Goal: Task Accomplishment & Management: Use online tool/utility

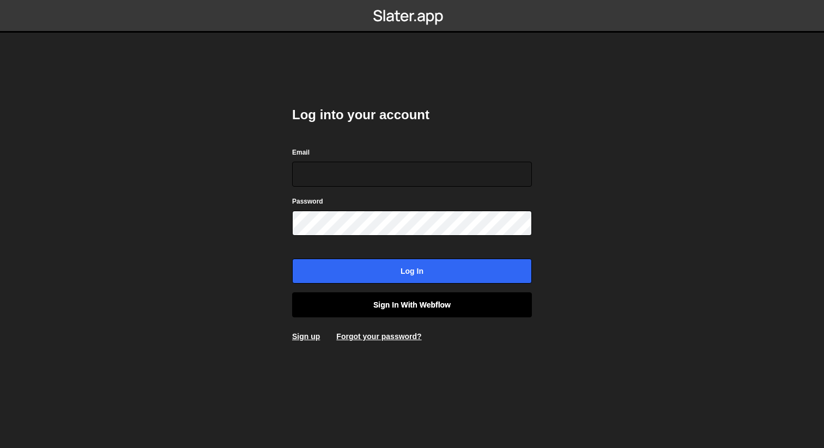
click at [423, 312] on link "Sign in with Webflow" at bounding box center [412, 305] width 240 height 25
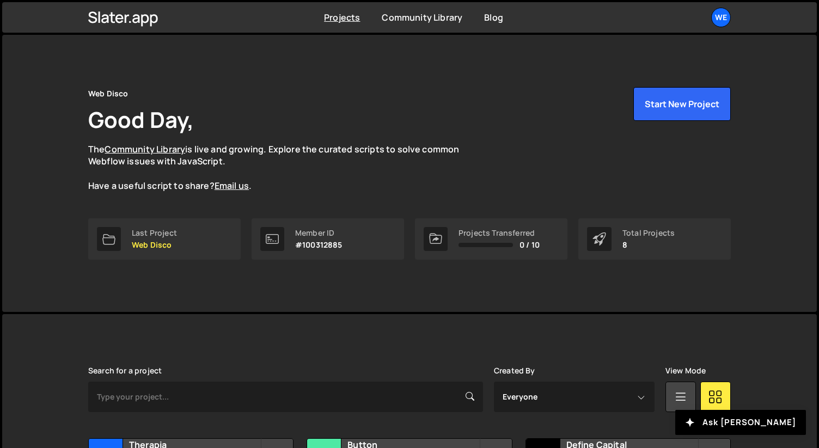
scroll to position [220, 0]
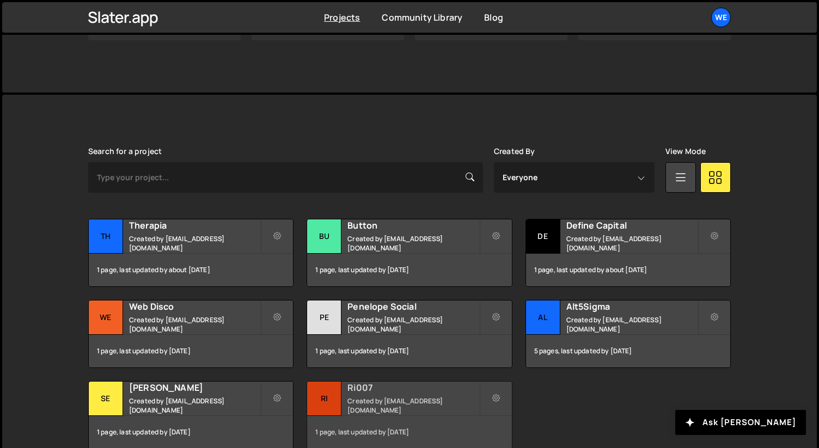
click at [372, 389] on h2 "Ri007" at bounding box center [413, 388] width 131 height 12
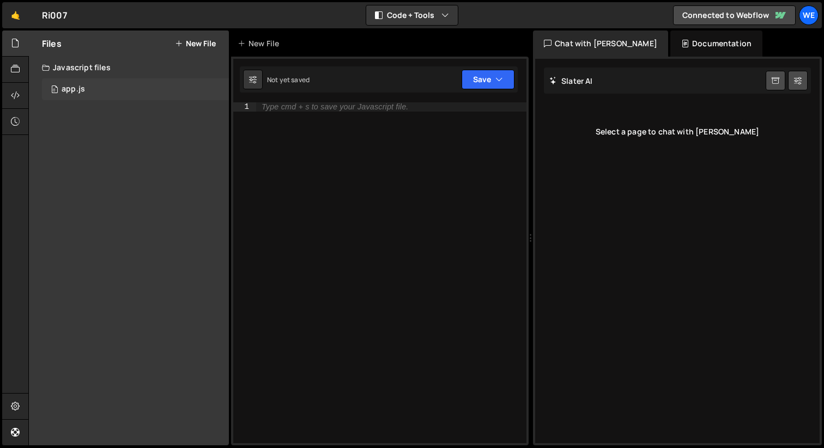
click at [68, 83] on div "0 app.js 0" at bounding box center [135, 89] width 187 height 22
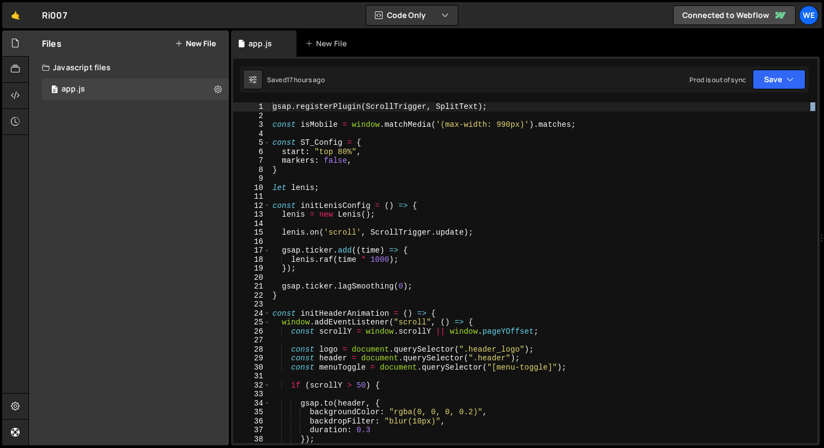
drag, startPoint x: 531, startPoint y: 237, endPoint x: 823, endPoint y: 223, distance: 292.4
click at [823, 223] on div at bounding box center [821, 239] width 4 height 416
type textarea "lenis.raf(time * 1000);"
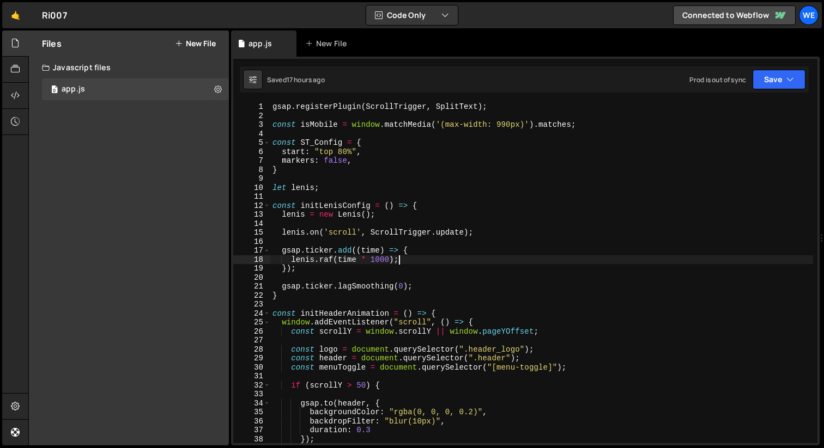
click at [583, 263] on div "gsap . registerPlugin ( ScrollTrigger , SplitText ) ; const isMobile = window .…" at bounding box center [541, 281] width 543 height 359
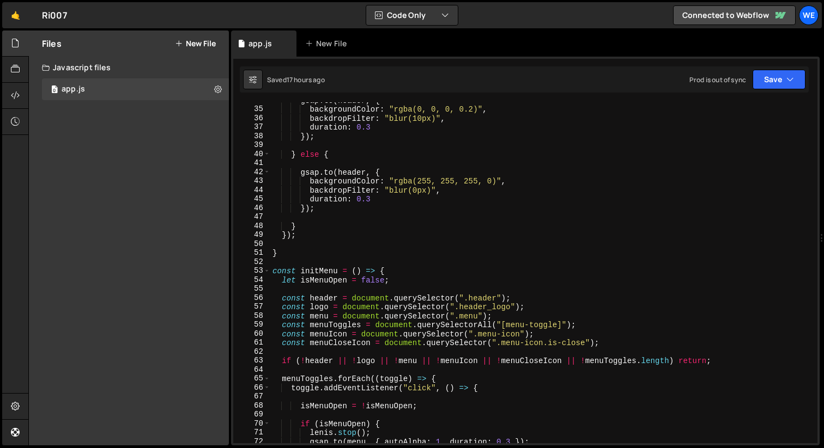
scroll to position [409, 0]
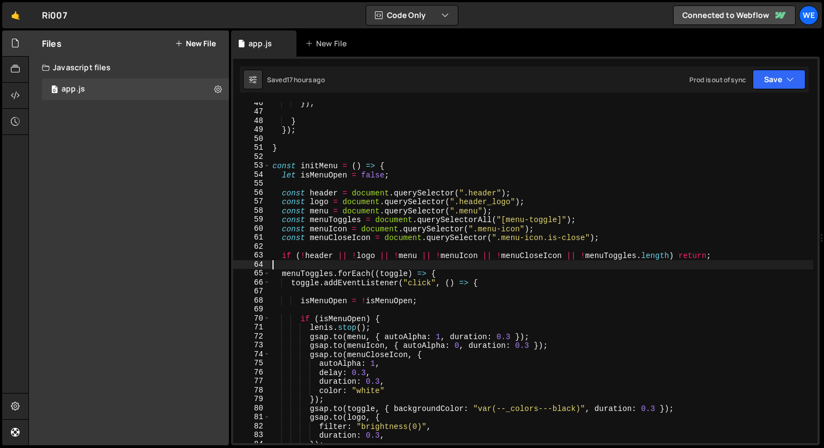
click at [562, 264] on div "}) ; } }) ; } const initMenu = ( ) => { let isMenuOpen = false ; const header =…" at bounding box center [541, 278] width 543 height 359
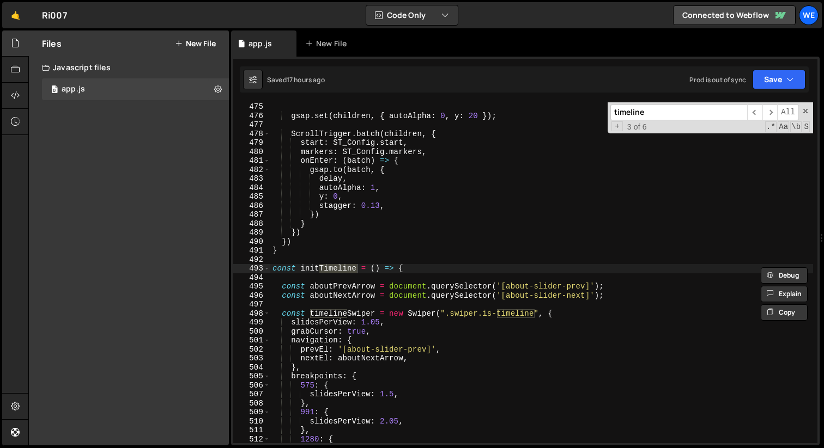
scroll to position [4299, 0]
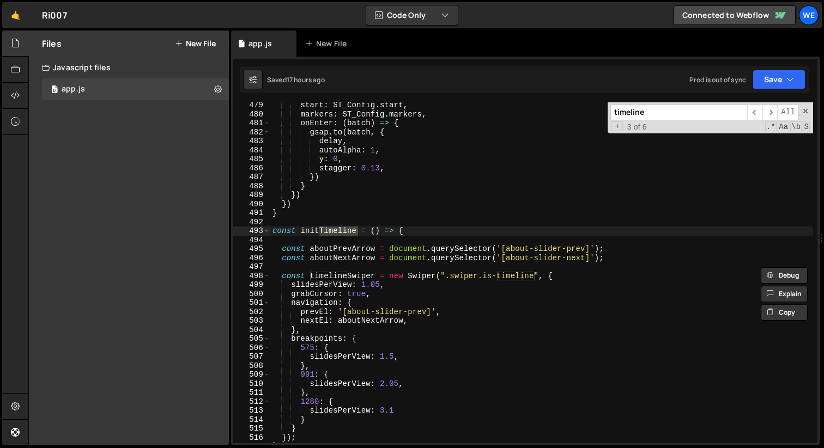
type input "timeline"
click at [410, 411] on div "start : ST_Config . start , markers : ST_Config . markers , onEnter : ( batch )…" at bounding box center [541, 280] width 543 height 359
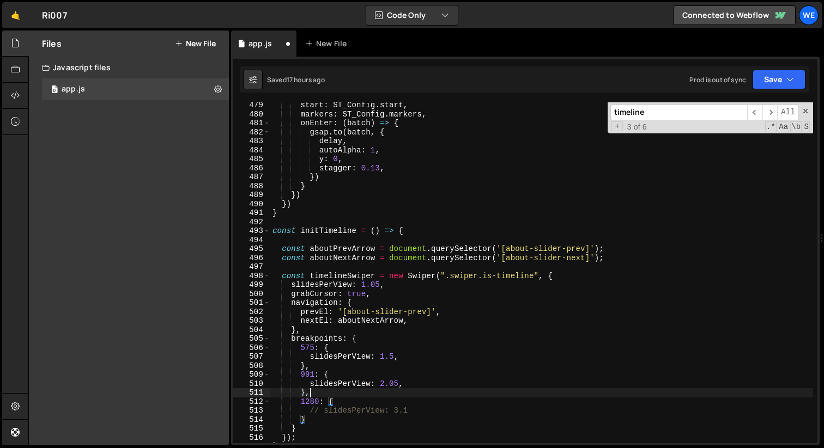
scroll to position [0, 2]
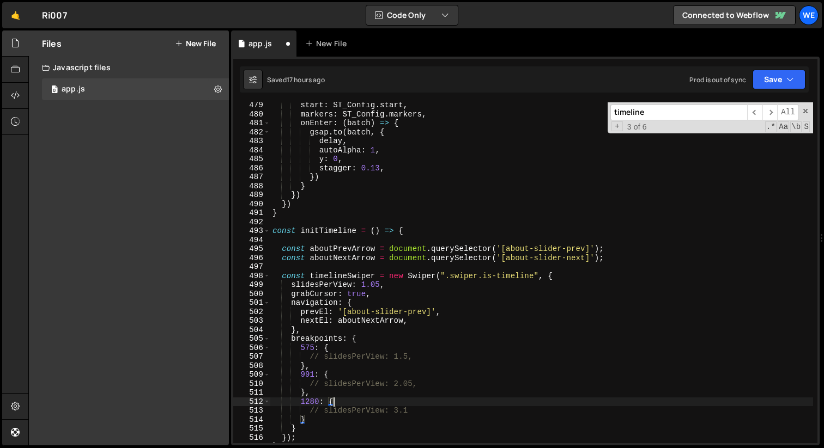
type textarea "// slidesPerView: 3.1"
type textarea "// slidesPerView: 2.05,"
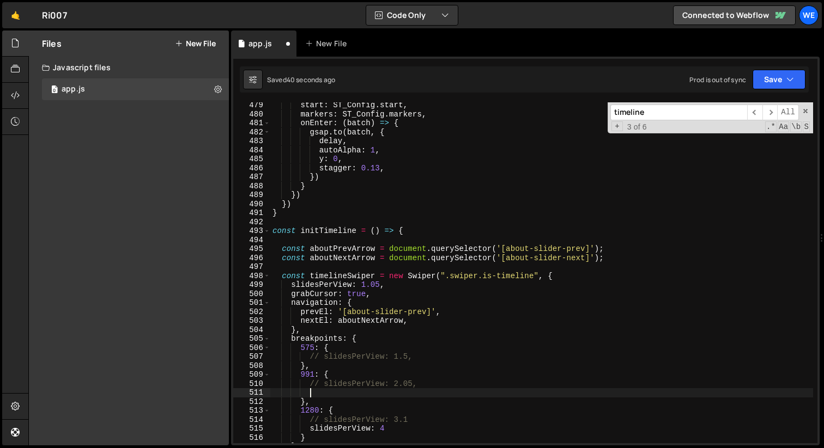
paste textarea "slidesPerView: 4"
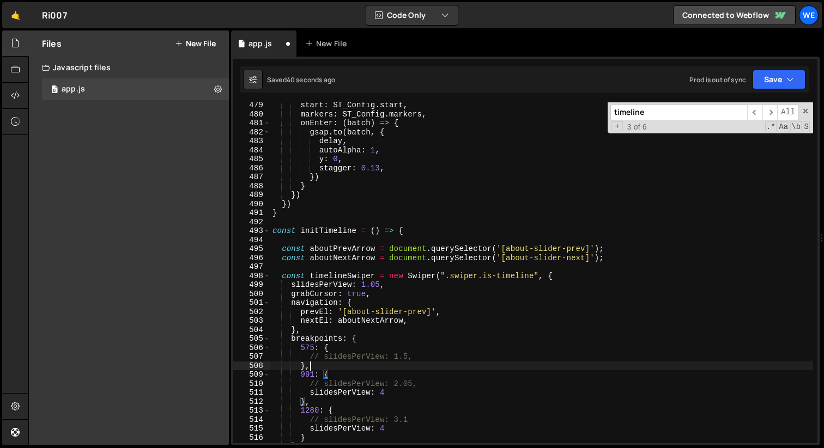
type textarea "// slidesPerView: 1.5,"
paste textarea "slidesPerView: 4"
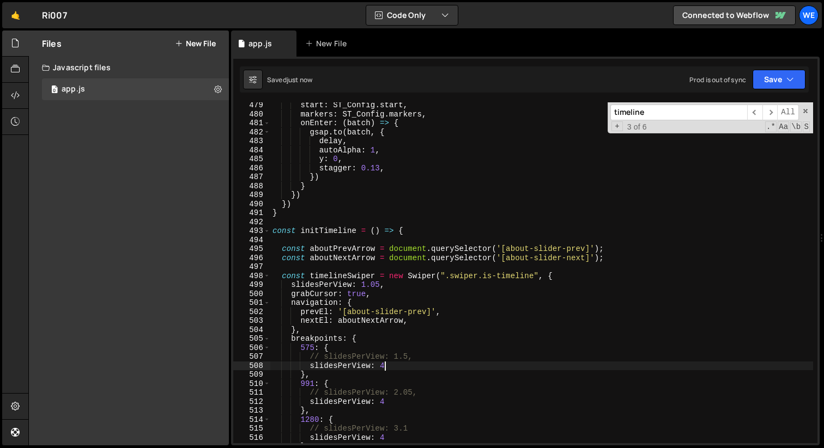
click at [392, 286] on div "start : ST_Config . start , markers : ST_Config . markers , onEnter : ( batch )…" at bounding box center [541, 280] width 543 height 359
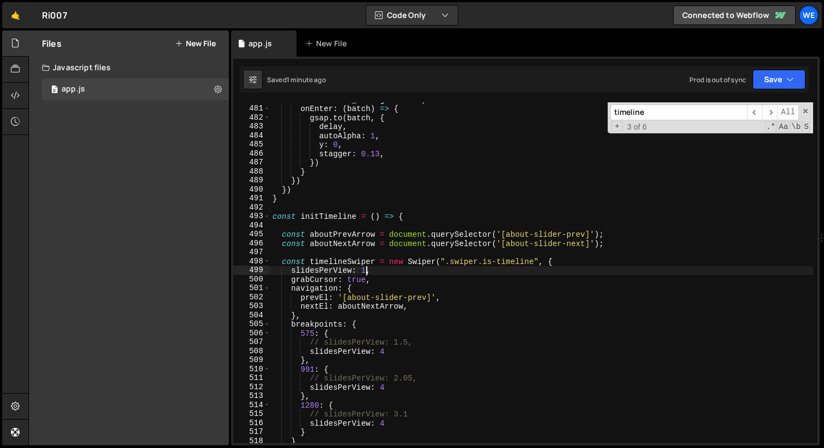
scroll to position [4314, 0]
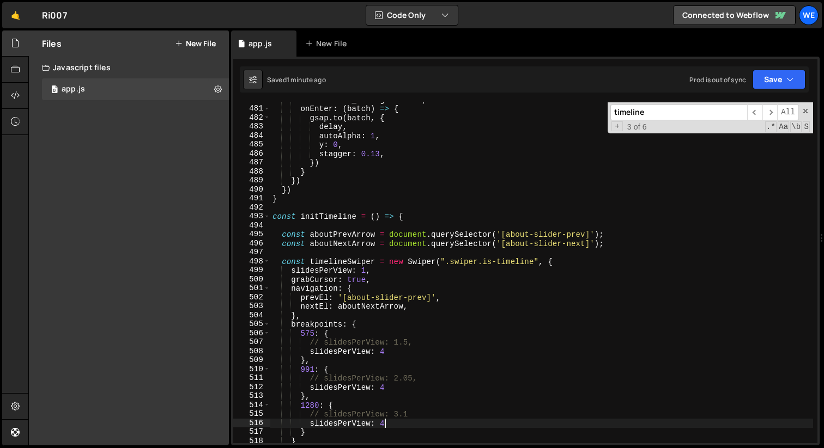
click at [410, 423] on div "markers : ST_Config . markers , onEnter : ( batch ) => { gsap . to ( batch , { …" at bounding box center [541, 274] width 543 height 359
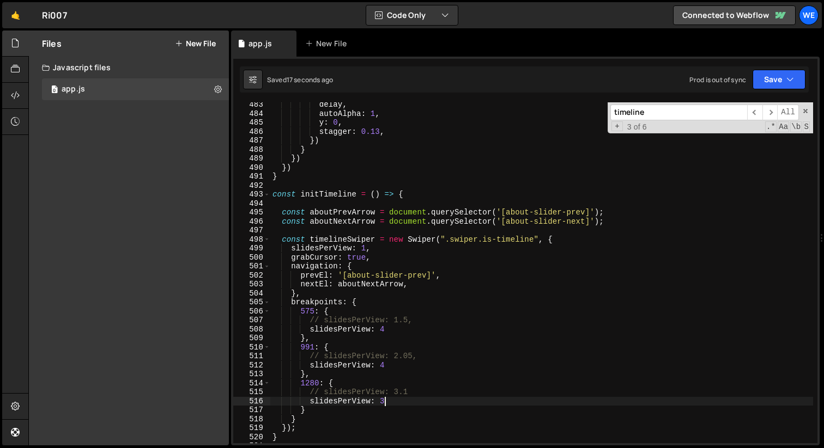
click at [406, 367] on div "delay , autoAlpha : 1 , y : 0 , stagger : 0.13 , }) } }) }) } const initTimelin…" at bounding box center [541, 279] width 543 height 359
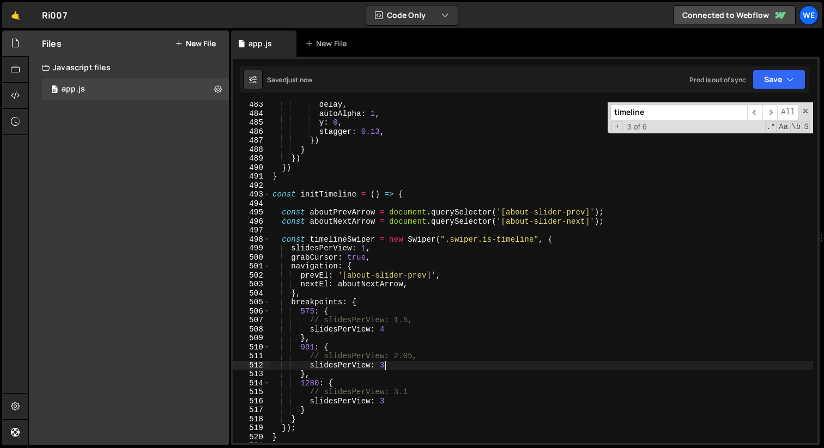
click at [404, 331] on div "delay , autoAlpha : 1 , y : 0 , stagger : 0.13 , }) } }) }) } const initTimelin…" at bounding box center [541, 279] width 543 height 359
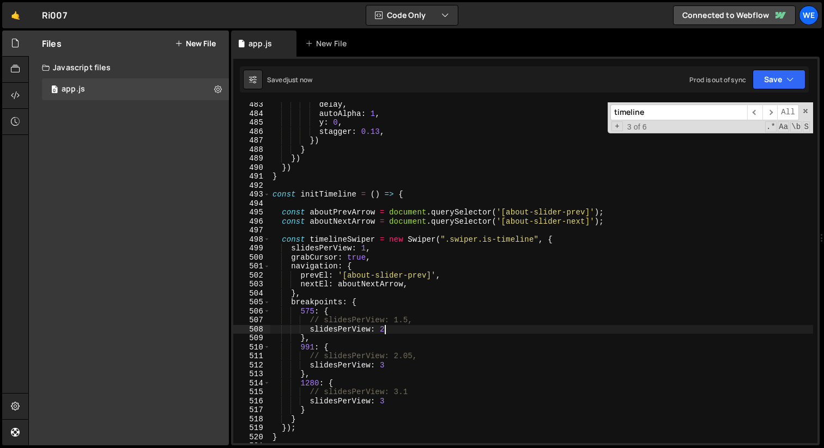
click at [410, 365] on div "delay , autoAlpha : 1 , y : 0 , stagger : 0.13 , }) } }) }) } const initTimelin…" at bounding box center [541, 279] width 543 height 359
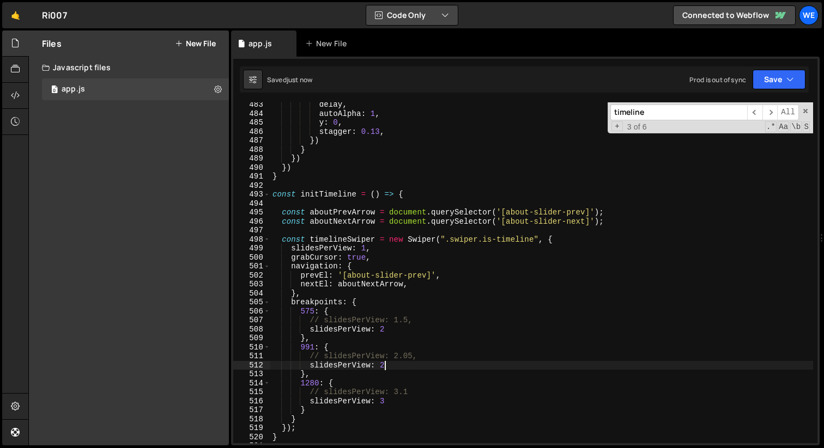
type textarea "slidesPerView: 2"
